Goal: Check status: Check status

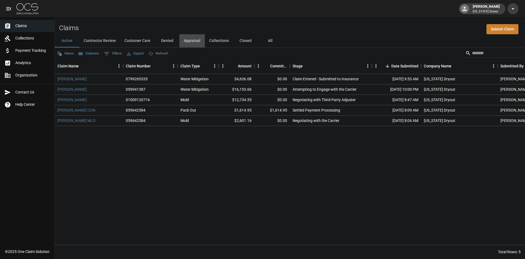
click at [190, 39] on button "Appraisal" at bounding box center [192, 40] width 25 height 13
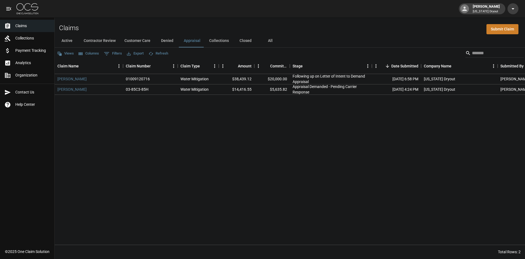
click at [69, 38] on button "Active" at bounding box center [67, 40] width 25 height 13
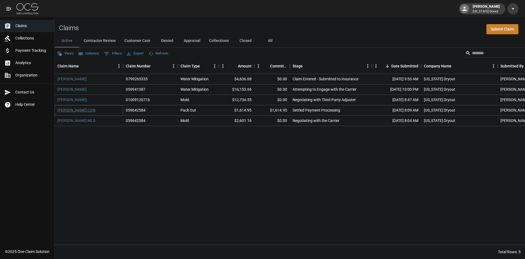
click at [89, 108] on link "[PERSON_NAME] CON" at bounding box center [76, 109] width 38 height 5
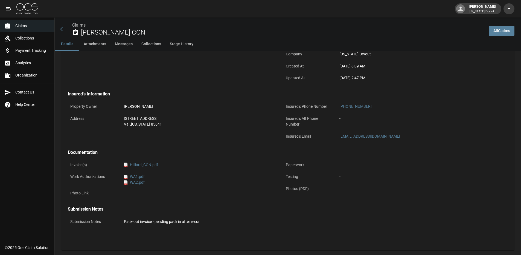
scroll to position [137, 0]
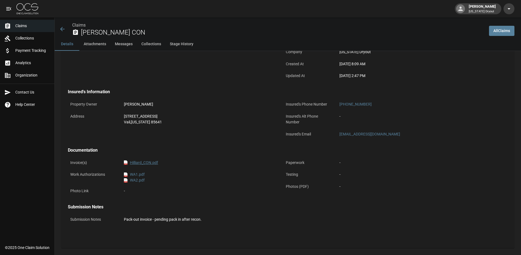
click at [143, 163] on link "pdf Hilliard_CON.pdf" at bounding box center [141, 163] width 34 height 6
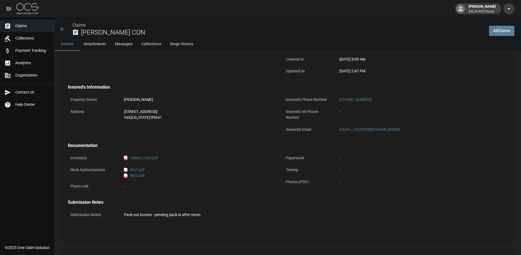
scroll to position [118, 0]
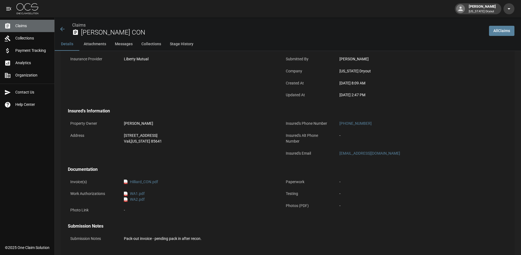
click at [21, 24] on span "Claims" at bounding box center [32, 26] width 35 height 6
